Goal: Share content

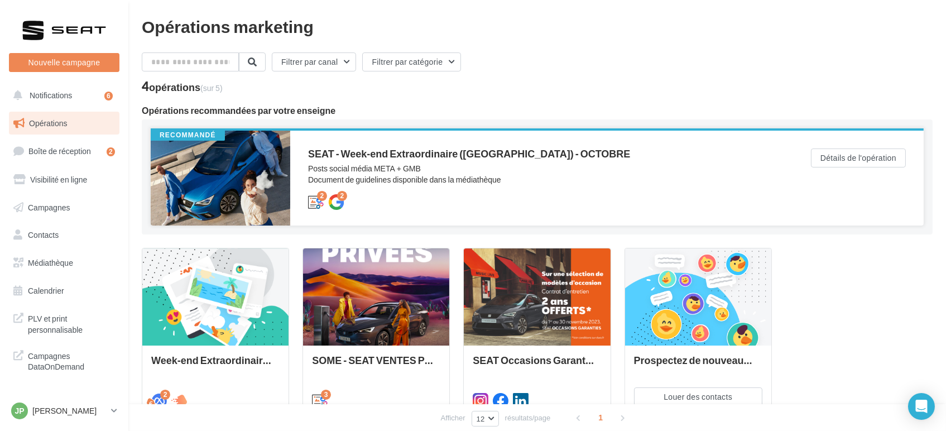
click at [508, 186] on div "SEAT - Week-end Extraordinaire (JPO) - OCTOBRE Posts social média META + GMB Do…" at bounding box center [541, 177] width 467 height 59
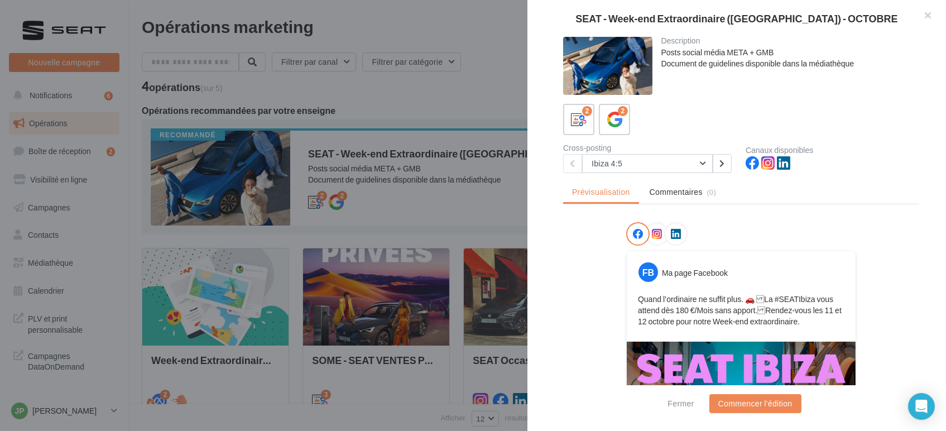
click at [486, 169] on div at bounding box center [473, 215] width 946 height 431
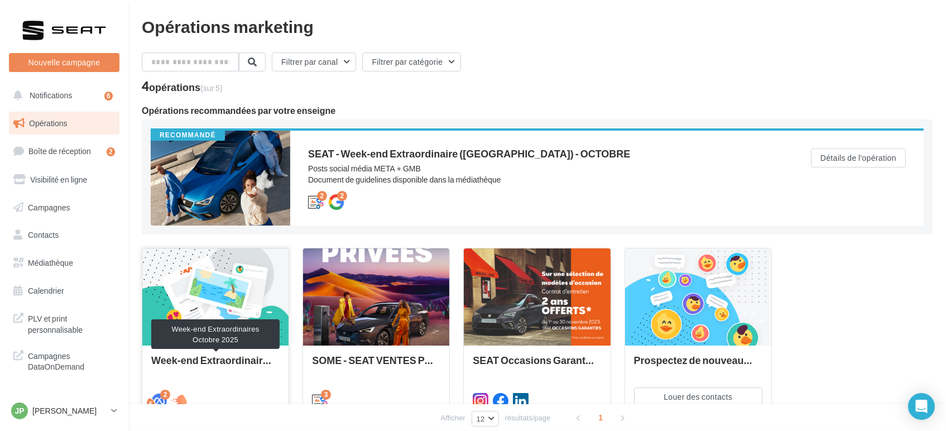
click at [191, 361] on div "Week-end Extraordinaires Octobre 2025" at bounding box center [215, 365] width 128 height 22
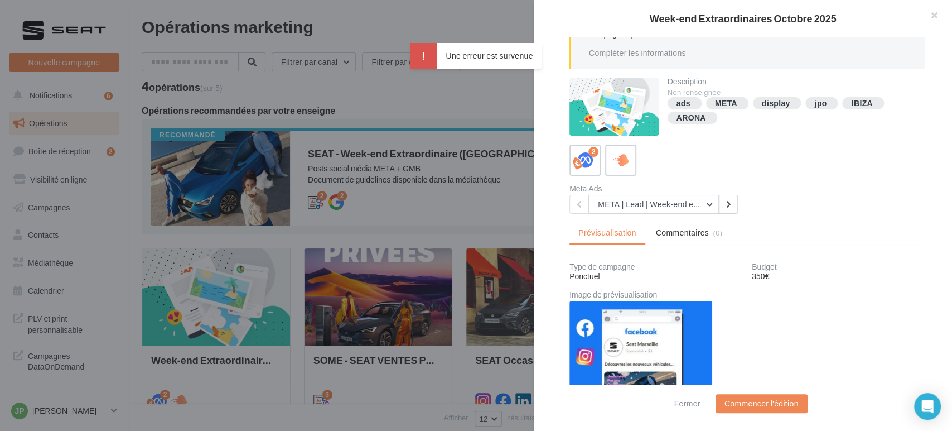
scroll to position [89, 0]
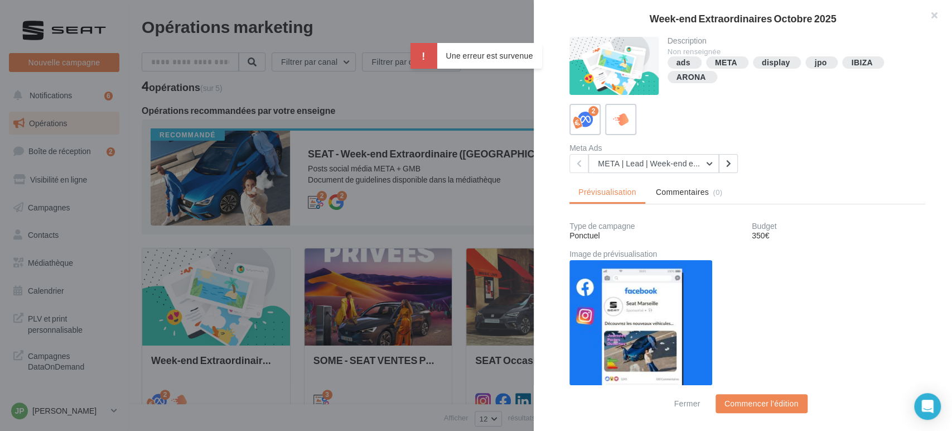
click at [388, 204] on div at bounding box center [476, 215] width 952 height 431
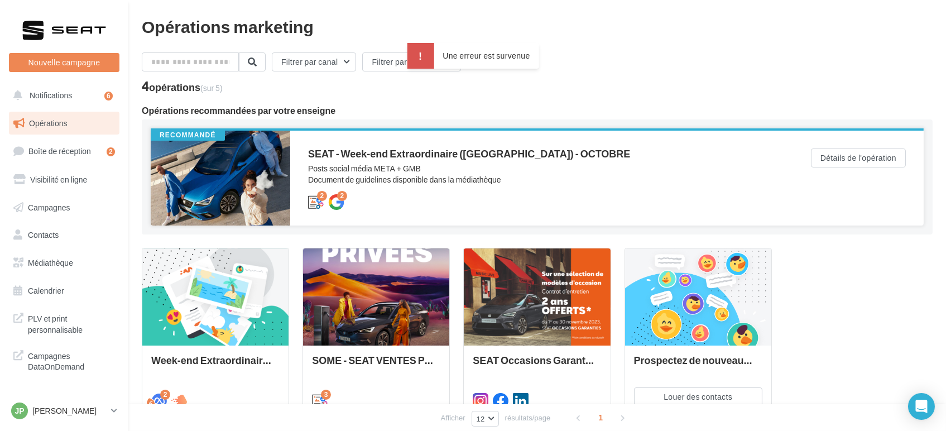
click at [470, 191] on div "SEAT - Week-end Extraordinaire (JPO) - OCTOBRE Posts social média META + GMB Do…" at bounding box center [541, 177] width 467 height 59
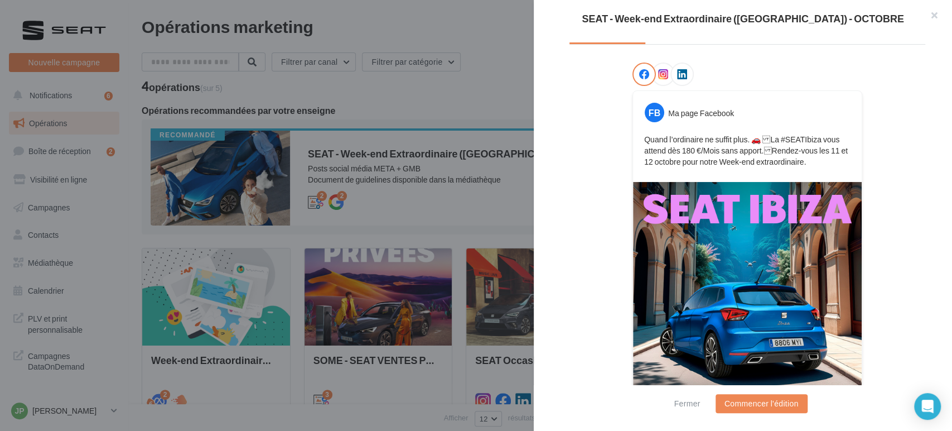
scroll to position [60, 0]
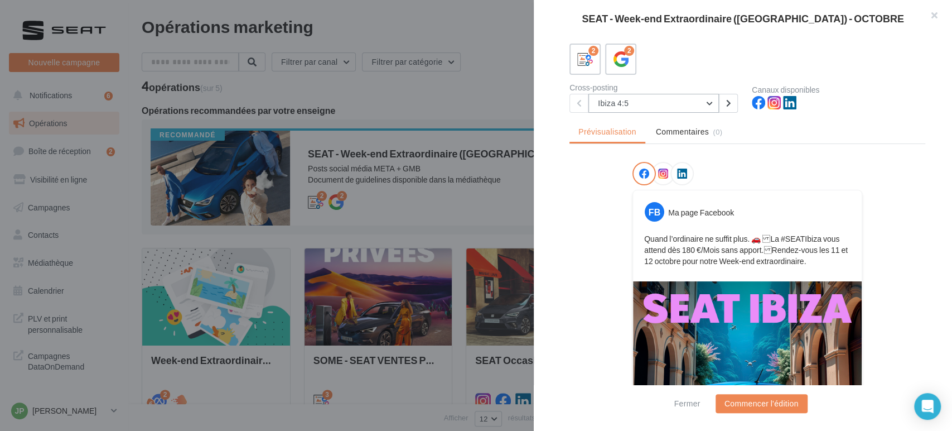
click at [609, 103] on button "Ibiza 4:5" at bounding box center [654, 103] width 131 height 19
click at [634, 108] on button "Ibiza 4:5" at bounding box center [654, 103] width 131 height 19
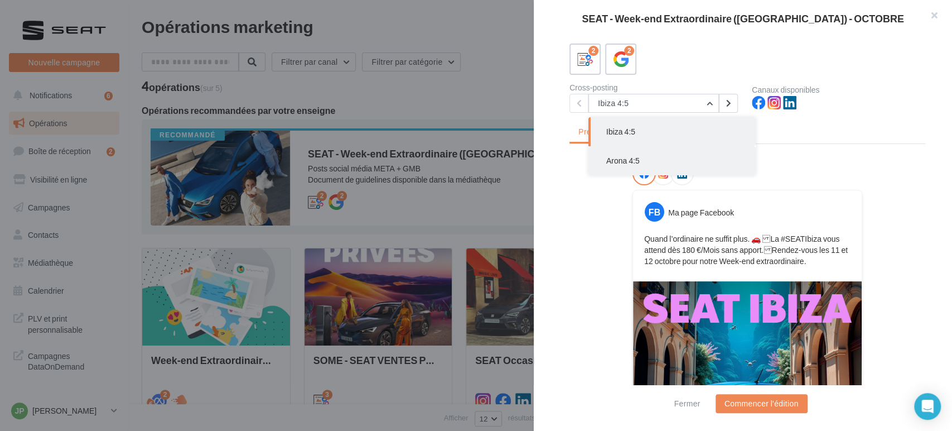
click at [654, 165] on button "Arona 4:5" at bounding box center [672, 160] width 167 height 29
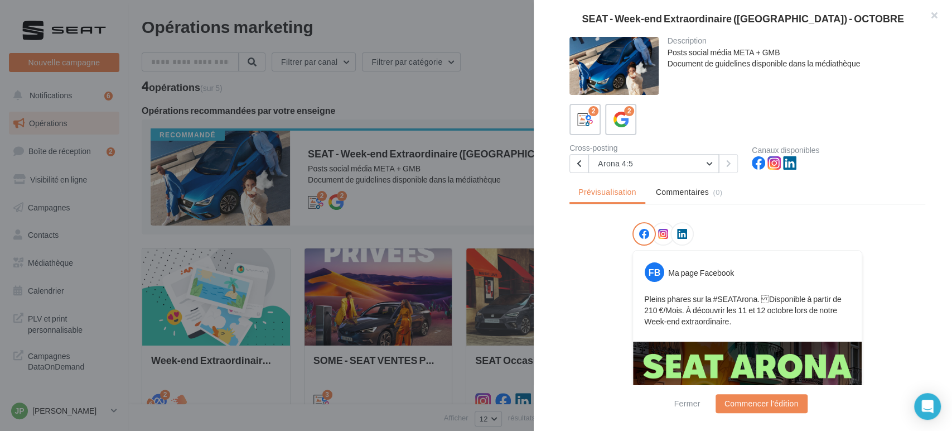
scroll to position [124, 0]
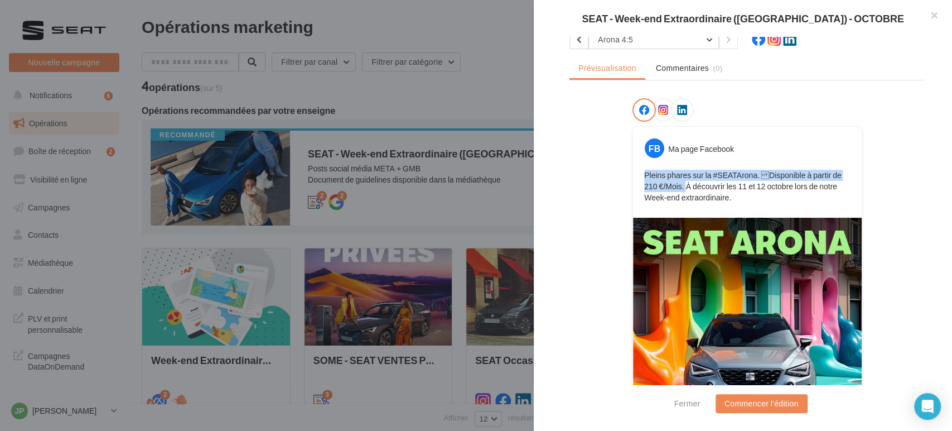
drag, startPoint x: 669, startPoint y: 185, endPoint x: 619, endPoint y: 164, distance: 53.8
click at [619, 164] on div "FB Ma page Facebook Pleins phares sur la #SEATArona. Disponible à partir de 21…" at bounding box center [748, 308] width 356 height 420
copy p "Pleins phares sur la #SEATArona. Disponible à partir de 210 €/Mois."
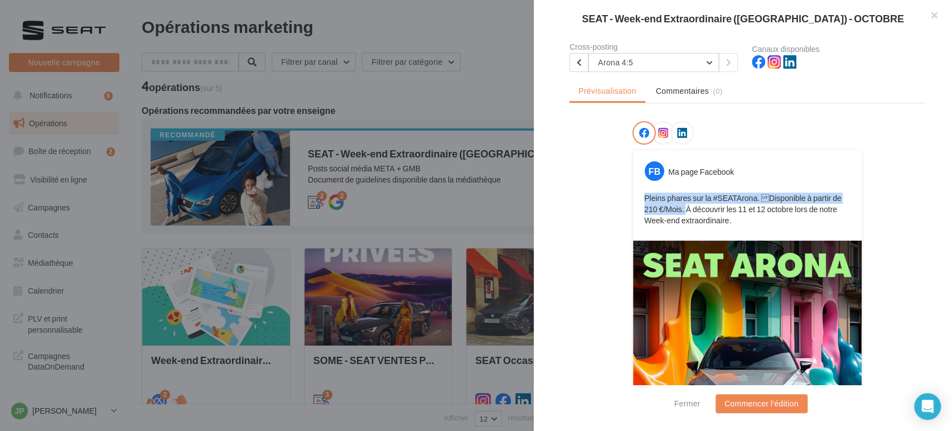
scroll to position [62, 0]
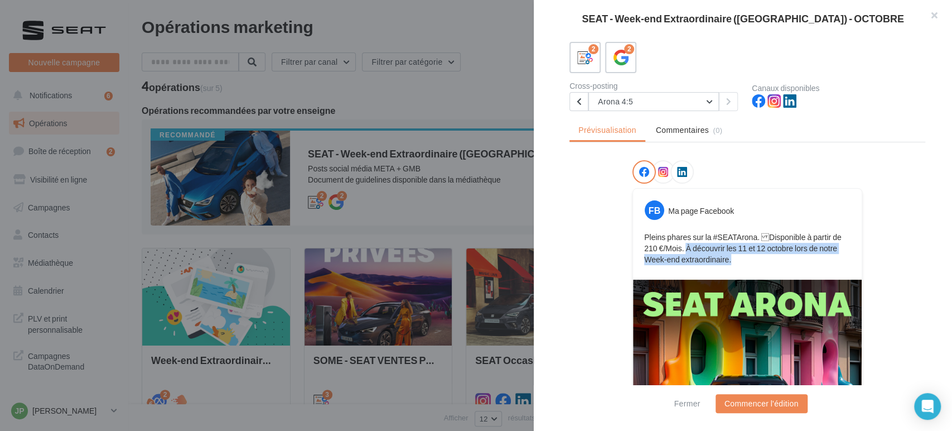
drag, startPoint x: 714, startPoint y: 261, endPoint x: 669, endPoint y: 247, distance: 47.1
click at [669, 247] on p "Pleins phares sur la #SEATArona. Disponible à partir de 210 €/Mois. À découvri…" at bounding box center [747, 248] width 206 height 33
copy p "À découvrir les 11 et 12 octobre lors de notre Week-end extraordinaire."
click at [626, 97] on button "Arona 4:5" at bounding box center [654, 101] width 131 height 19
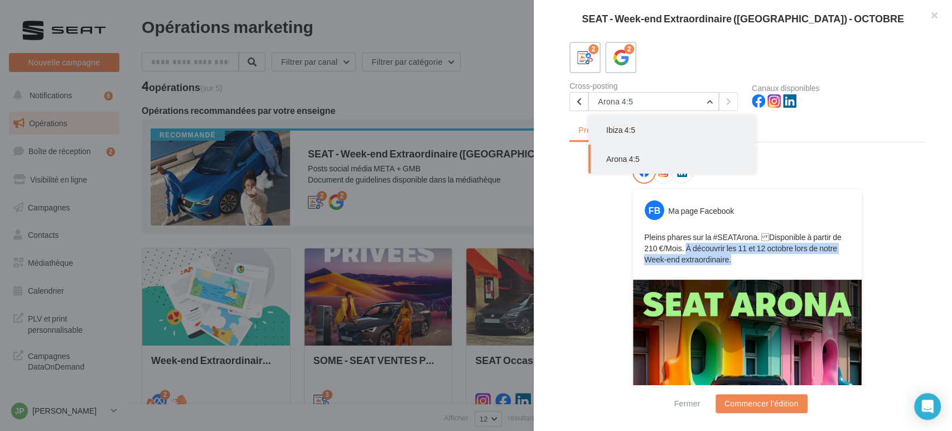
click at [629, 134] on button "Ibiza 4:5" at bounding box center [672, 129] width 167 height 29
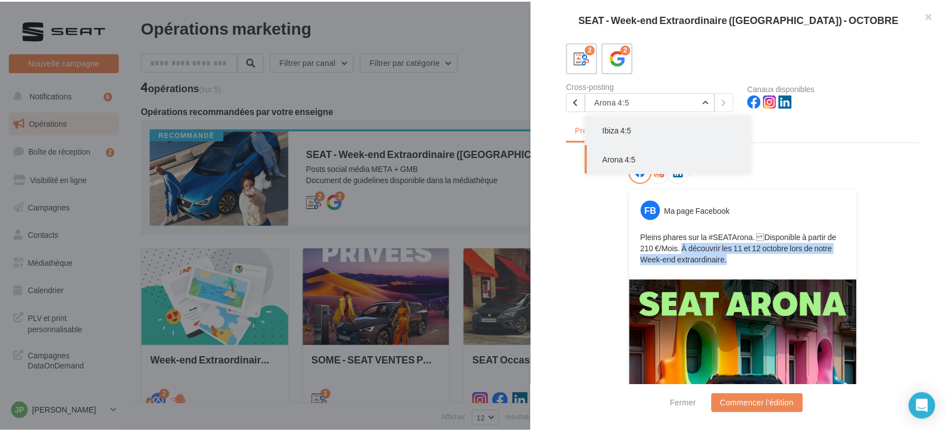
scroll to position [0, 0]
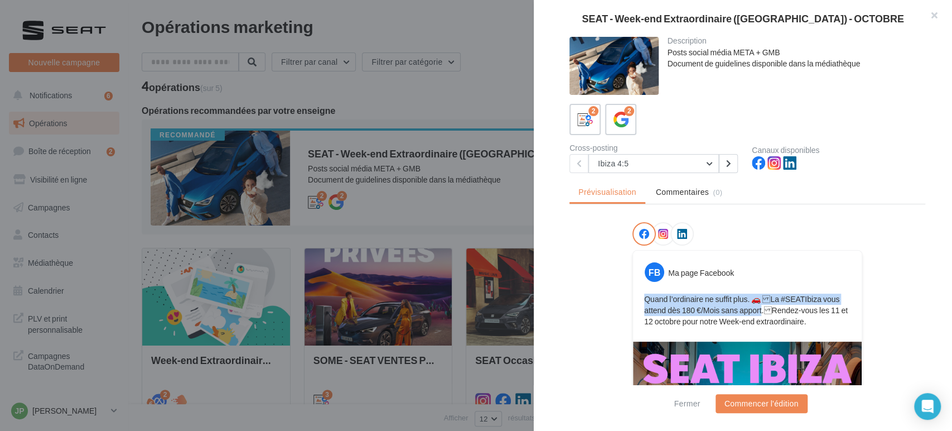
drag, startPoint x: 759, startPoint y: 307, endPoint x: 624, endPoint y: 291, distance: 135.3
click at [624, 291] on div "FB Ma page Facebook Quand l’ordinaire ne suffit plus. 🚗 La #SEATIbiza vous att…" at bounding box center [748, 432] width 356 height 420
copy p "Quand l’ordinaire ne suffit plus. 🚗 La #SEATIbiza vous attend dès 180 €/Mois s…"
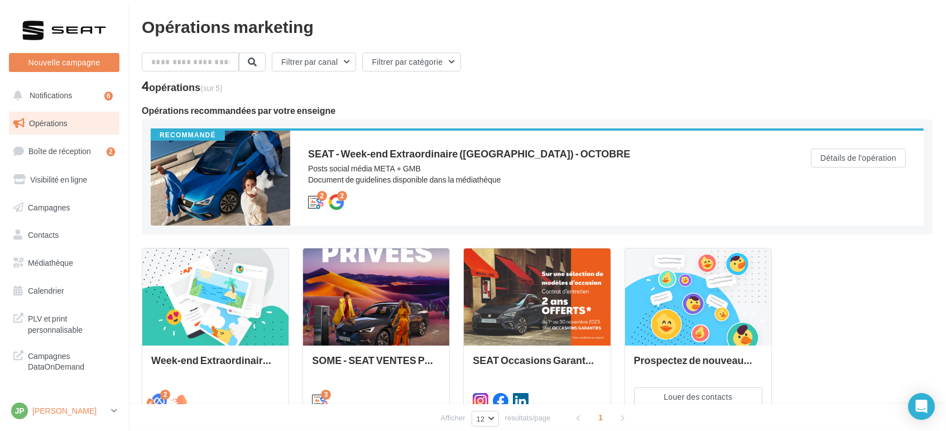
click at [102, 418] on div "[PERSON_NAME] seat-alencon" at bounding box center [58, 410] width 95 height 17
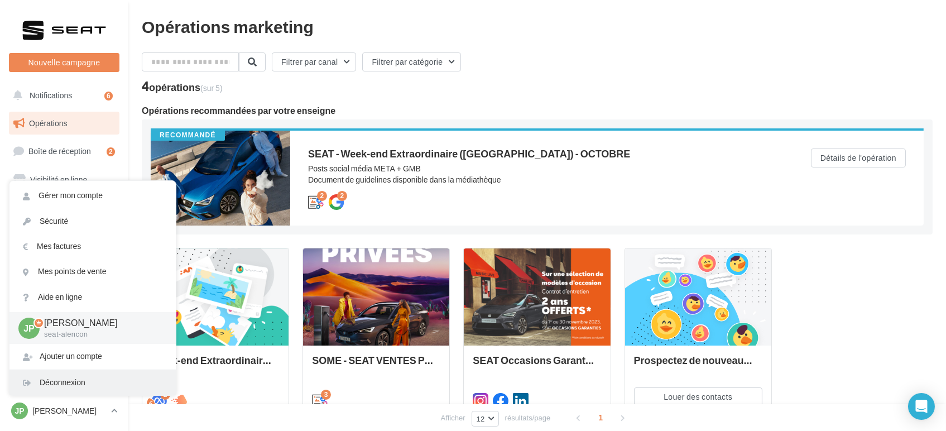
click at [69, 379] on div "Déconnexion" at bounding box center [92, 382] width 166 height 25
